Goal: Task Accomplishment & Management: Manage account settings

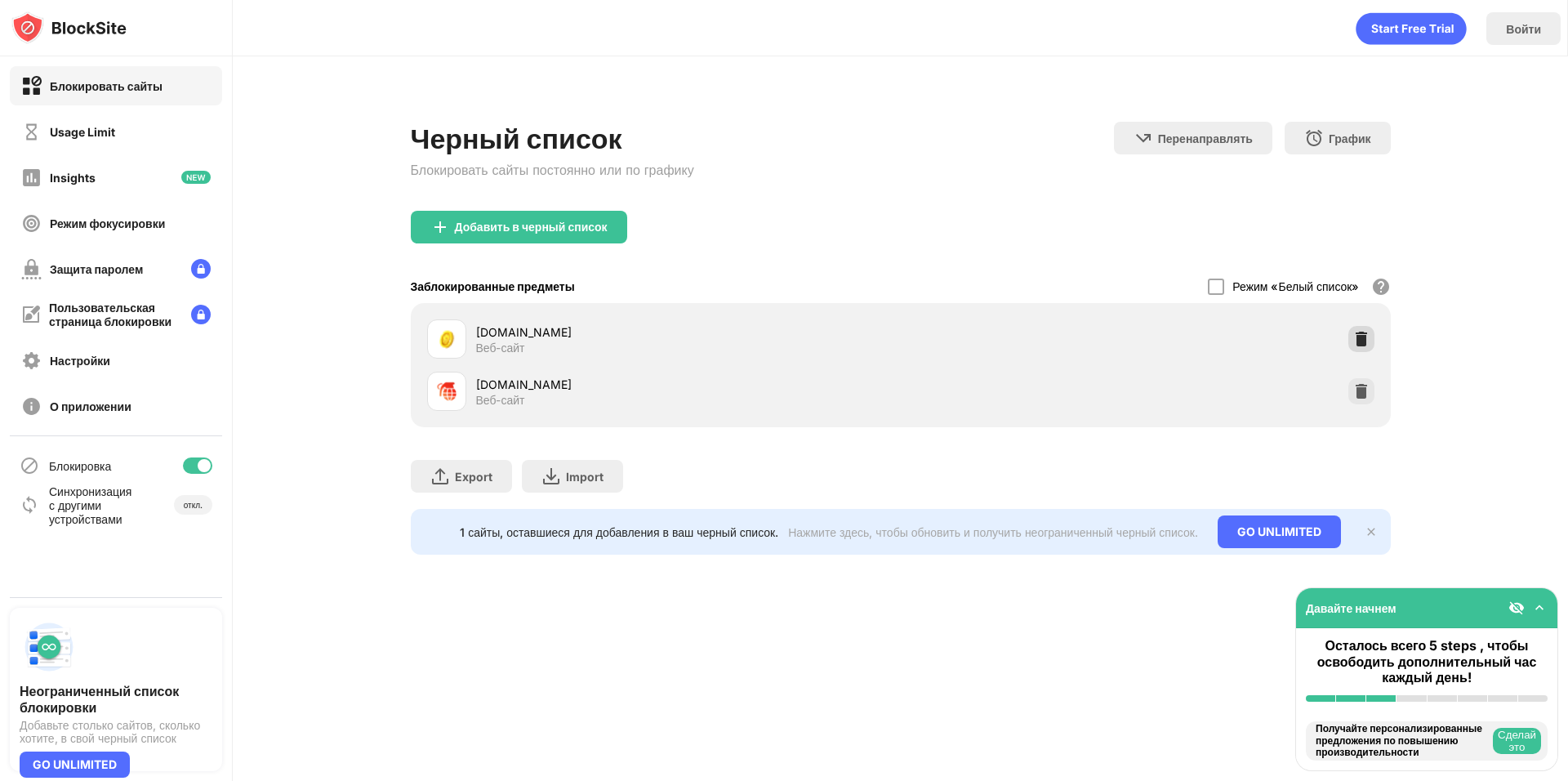
click at [1354, 338] on img at bounding box center [1362, 339] width 16 height 16
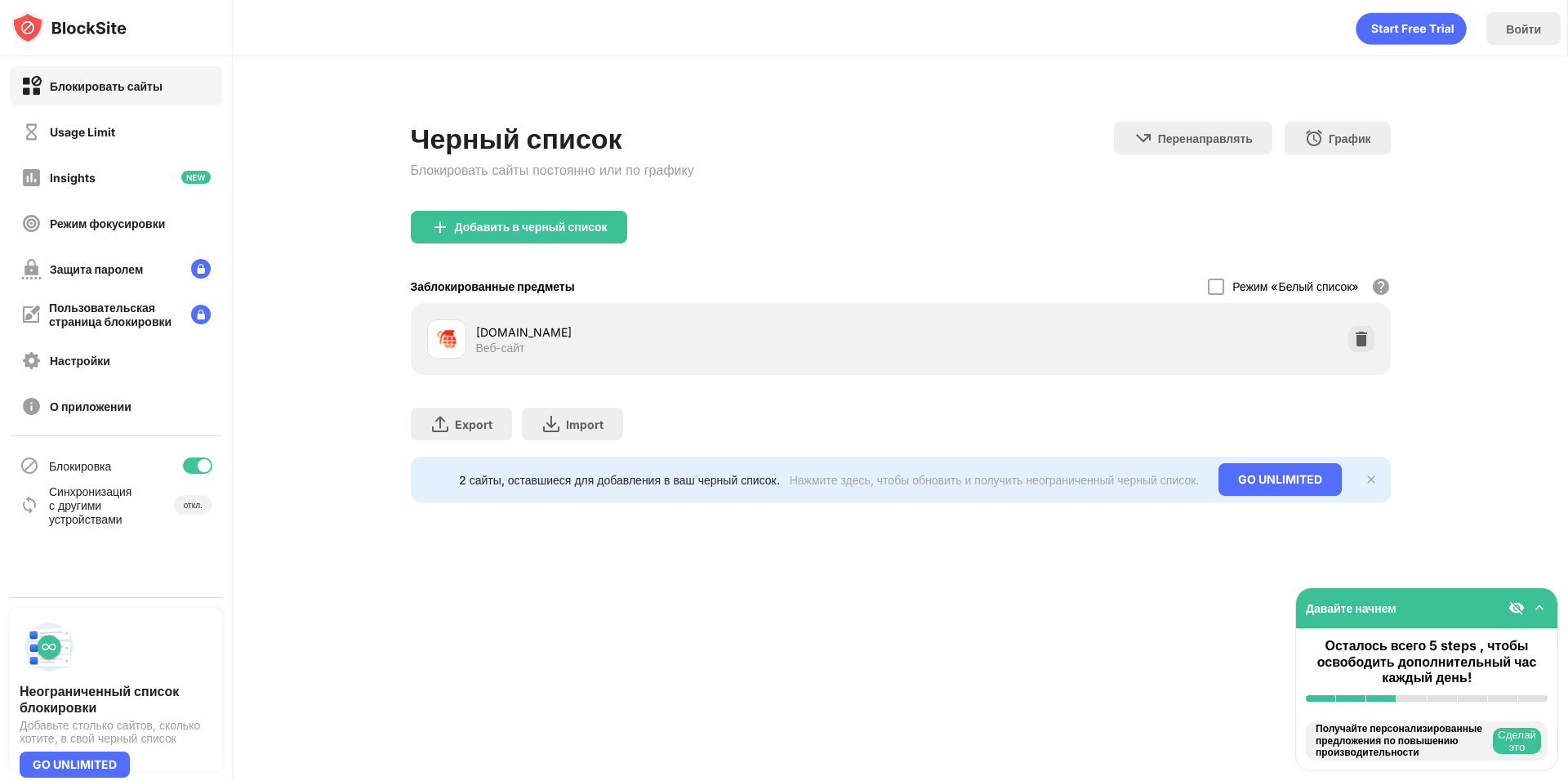
click at [1354, 337] on img at bounding box center [1362, 339] width 16 height 16
